Goal: Task Accomplishment & Management: Complete application form

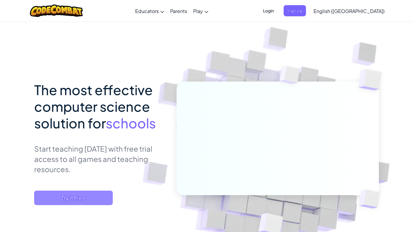
click at [60, 201] on span "Try It Free" at bounding box center [73, 198] width 79 height 15
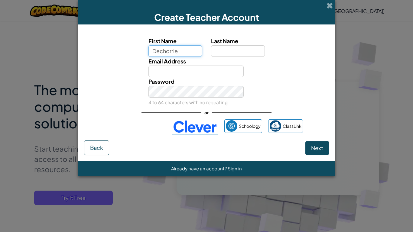
type input "Dechorrie"
click at [223, 50] on input "Last Name" at bounding box center [238, 50] width 54 height 11
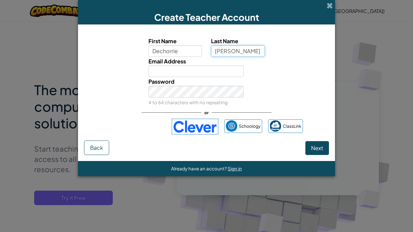
type input "Smith"
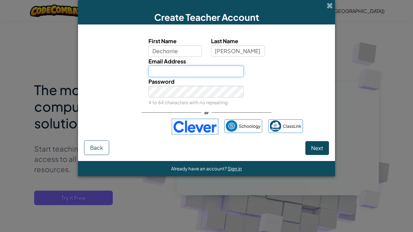
click at [161, 73] on input "Email Address" at bounding box center [196, 71] width 96 height 11
type input "[EMAIL_ADDRESS][DOMAIN_NAME]"
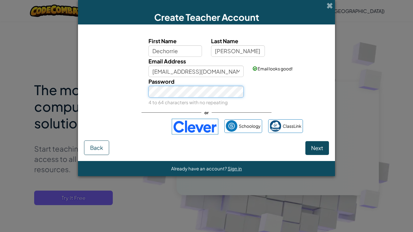
click at [305, 141] on button "Next" at bounding box center [317, 148] width 24 height 14
select select
select select "United States"
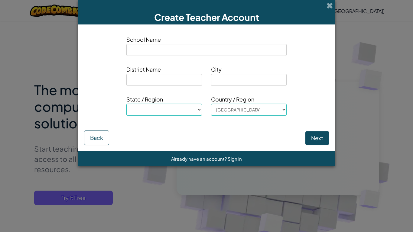
type input "w"
select select
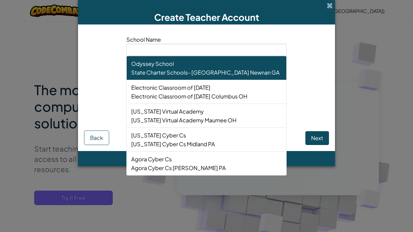
type input "W"
select select
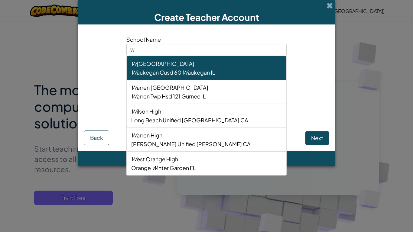
type input "W."
select select
type input "W.s"
select select
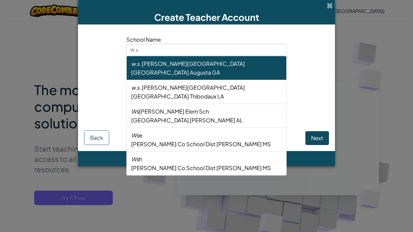
click at [149, 71] on span "[GEOGRAPHIC_DATA]" at bounding box center [160, 72] width 58 height 7
type input "[PERSON_NAME][GEOGRAPHIC_DATA]"
type input "[GEOGRAPHIC_DATA]"
type input "Augusta"
select select "GA"
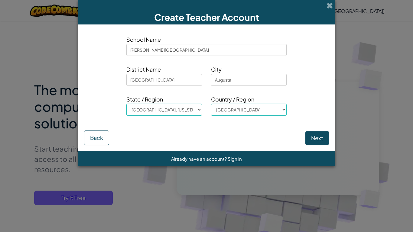
click at [154, 50] on input "[PERSON_NAME][GEOGRAPHIC_DATA]" at bounding box center [206, 50] width 160 height 12
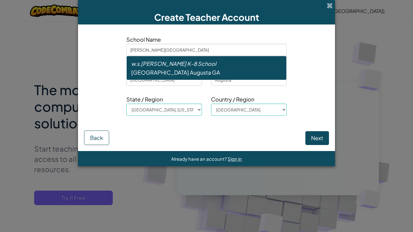
click at [140, 66] on div "w.s . Hornsby K-8 School" at bounding box center [206, 63] width 151 height 9
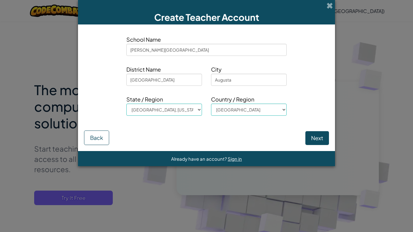
type input "[PERSON_NAME][GEOGRAPHIC_DATA]"
click at [136, 78] on input "[GEOGRAPHIC_DATA]" at bounding box center [164, 80] width 76 height 12
click at [170, 81] on input "[GEOGRAPHIC_DATA]" at bounding box center [164, 80] width 76 height 12
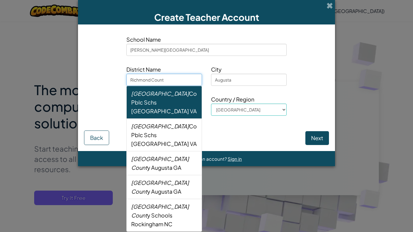
type input "[GEOGRAPHIC_DATA]"
click at [151, 164] on span "Augusta" at bounding box center [161, 167] width 21 height 7
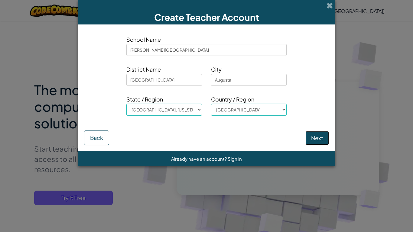
click at [317, 135] on button "Next" at bounding box center [317, 138] width 24 height 14
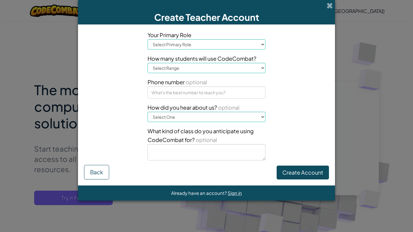
click at [157, 41] on select "Select Primary Role Principal Parent Technology coordinator Teacher Curriculum …" at bounding box center [206, 44] width 118 height 10
select select "Parent"
click at [147, 39] on select "Select Primary Role Principal Parent Technology coordinator Teacher Curriculum …" at bounding box center [206, 44] width 118 height 10
click at [157, 70] on select "Select Range 1-10 11-50 51-100 101-200 201-500 501-1000 1000+" at bounding box center [206, 68] width 118 height 10
select select "11-50"
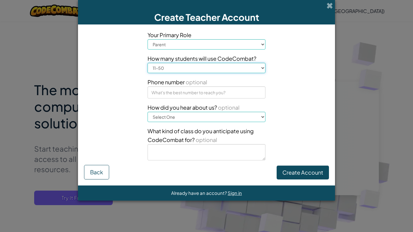
click at [147, 63] on select "Select Range 1-10 11-50 51-100 101-200 201-500 501-1000 1000+" at bounding box center [206, 68] width 118 height 10
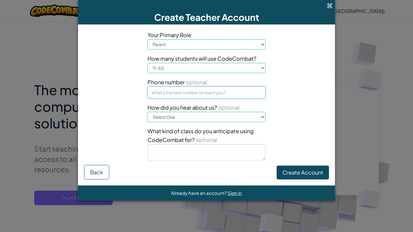
click at [154, 92] on input at bounding box center [206, 92] width 118 height 12
type input "7623837045"
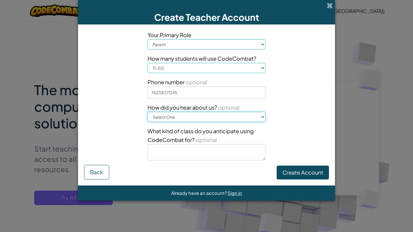
click at [153, 119] on select "Select One Conference (e.g. ISTE) Code.org/Hour of Code A teacher An administra…" at bounding box center [206, 117] width 118 height 10
select select "Professional trainings/workshops"
click at [147, 112] on select "Select One Conference (e.g. ISTE) Code.org/Hour of Code A teacher An administra…" at bounding box center [206, 117] width 118 height 10
click at [155, 151] on textarea at bounding box center [206, 152] width 118 height 16
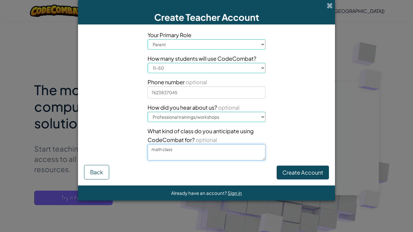
type textarea "math class"
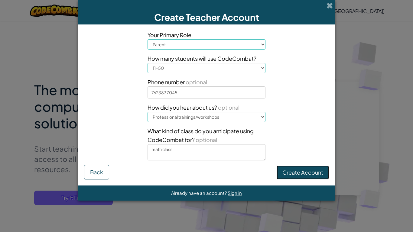
click at [299, 173] on button "Create Account" at bounding box center [303, 173] width 52 height 14
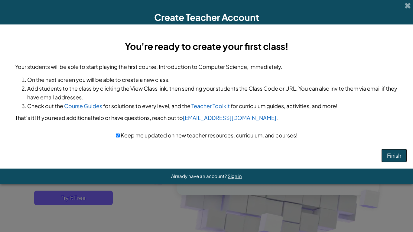
click at [394, 155] on button "Finish" at bounding box center [394, 156] width 26 height 14
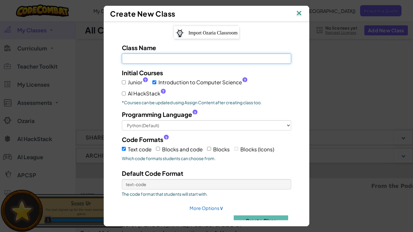
click at [137, 60] on input "Class Name Field is required" at bounding box center [206, 58] width 169 height 10
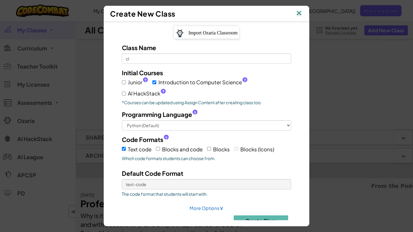
click at [103, 158] on div "Create New Class Import Ozaria Classroom Class Name cl Initial Courses Junior ?…" at bounding box center [206, 116] width 413 height 232
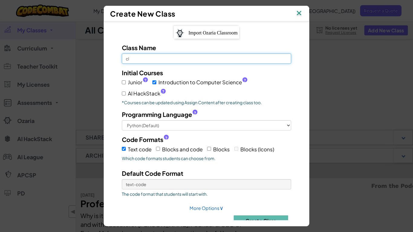
click at [141, 59] on input "cl" at bounding box center [206, 58] width 169 height 10
type input "c"
type input "Darkmattersecrect"
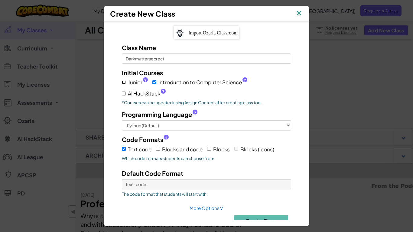
click at [124, 81] on input "Junior ?" at bounding box center [124, 82] width 4 height 4
checkbox input "true"
click at [123, 82] on input "Junior ?" at bounding box center [124, 82] width 4 height 4
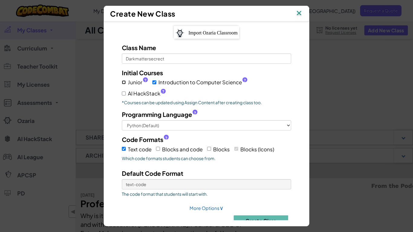
checkbox input "true"
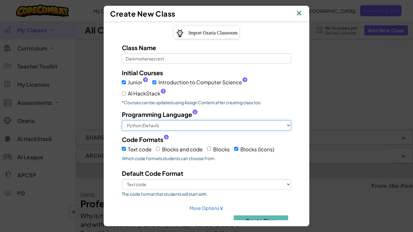
click at [131, 122] on select "Python (Default) JavaScript C++ [GEOGRAPHIC_DATA] (Experimental)" at bounding box center [206, 125] width 169 height 10
select select "java"
click at [122, 120] on select "Python (Default) JavaScript C++ [GEOGRAPHIC_DATA] (Experimental)" at bounding box center [206, 125] width 169 height 10
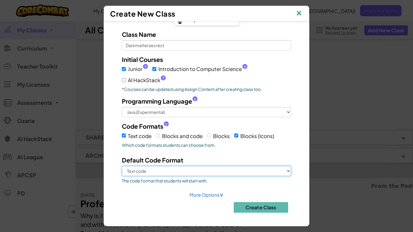
click at [128, 169] on select "Text code Blocks (Icons)" at bounding box center [206, 171] width 169 height 10
select select "blocks-icons"
click at [122, 166] on select "Text code Blocks (Icons)" at bounding box center [206, 171] width 169 height 10
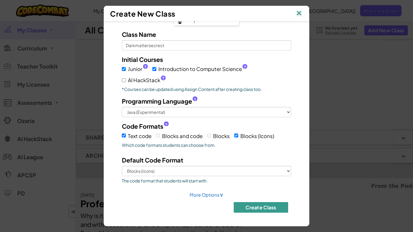
click at [253, 205] on button "Create Class" at bounding box center [261, 207] width 54 height 11
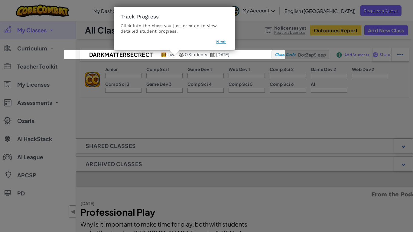
click at [103, 96] on icon at bounding box center [206, 116] width 413 height 232
click at [221, 39] on button "Next" at bounding box center [221, 42] width 10 height 6
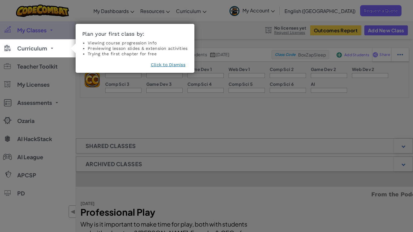
click at [174, 65] on button "Click to Dismiss" at bounding box center [168, 65] width 34 height 6
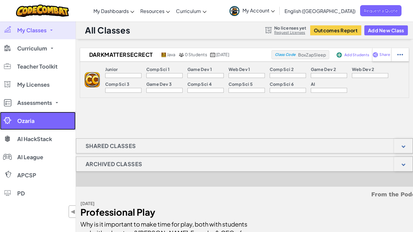
click at [22, 123] on span "Ozaria" at bounding box center [25, 120] width 17 height 5
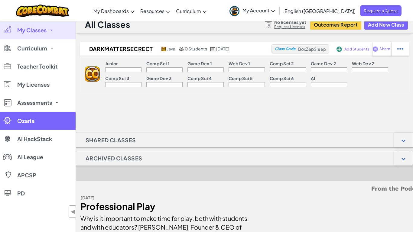
scroll to position [15, 0]
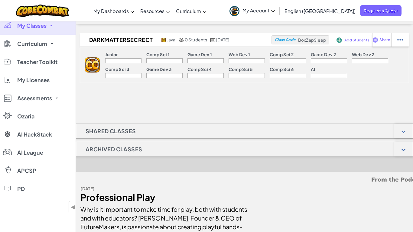
click at [17, 27] on link "My Classes" at bounding box center [38, 26] width 76 height 18
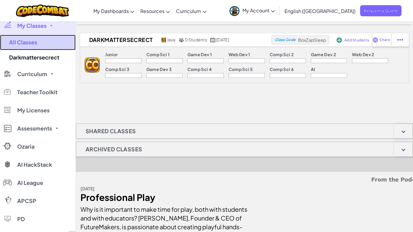
click at [18, 46] on link "All Classes" at bounding box center [38, 42] width 76 height 15
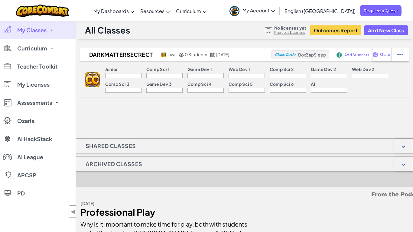
click at [105, 75] on div at bounding box center [123, 75] width 36 height 5
click at [100, 71] on div "Junior Comp Sci 1 Game Dev 1 Web Dev 1 Comp Sci 2 Game Dev 2 Web Dev 2 Comp Sci…" at bounding box center [254, 80] width 309 height 36
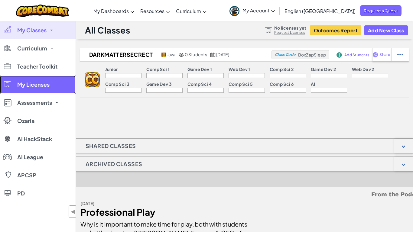
click at [75, 81] on link "My Licenses" at bounding box center [38, 85] width 76 height 18
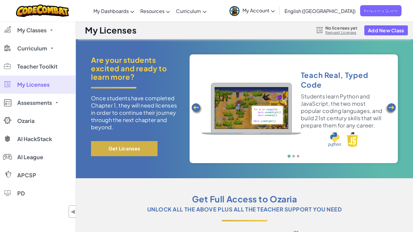
click at [108, 151] on button "Get Licenses" at bounding box center [124, 148] width 66 height 15
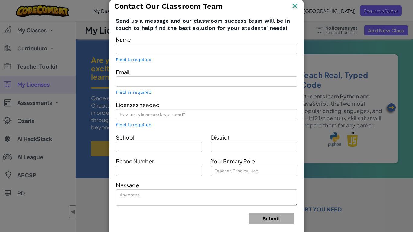
type input "[PERSON_NAME]"
type input "[EMAIL_ADDRESS][DOMAIN_NAME]"
type input "[PERSON_NAME][GEOGRAPHIC_DATA]"
type input "[GEOGRAPHIC_DATA]"
type input "7623837045"
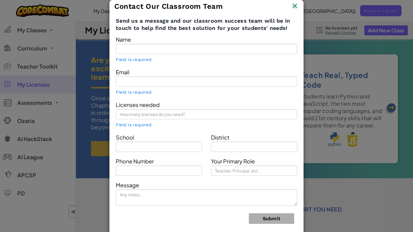
type input "Parent"
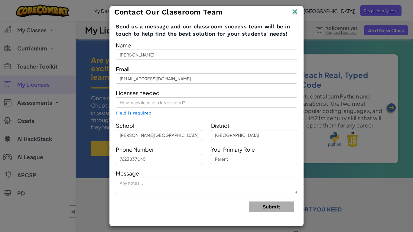
click at [83, 73] on div "Contact Our Classroom Team Send us a message and our classroom success team wil…" at bounding box center [206, 116] width 413 height 232
click at [298, 8] on img at bounding box center [295, 12] width 8 height 9
